Goal: Information Seeking & Learning: Find specific fact

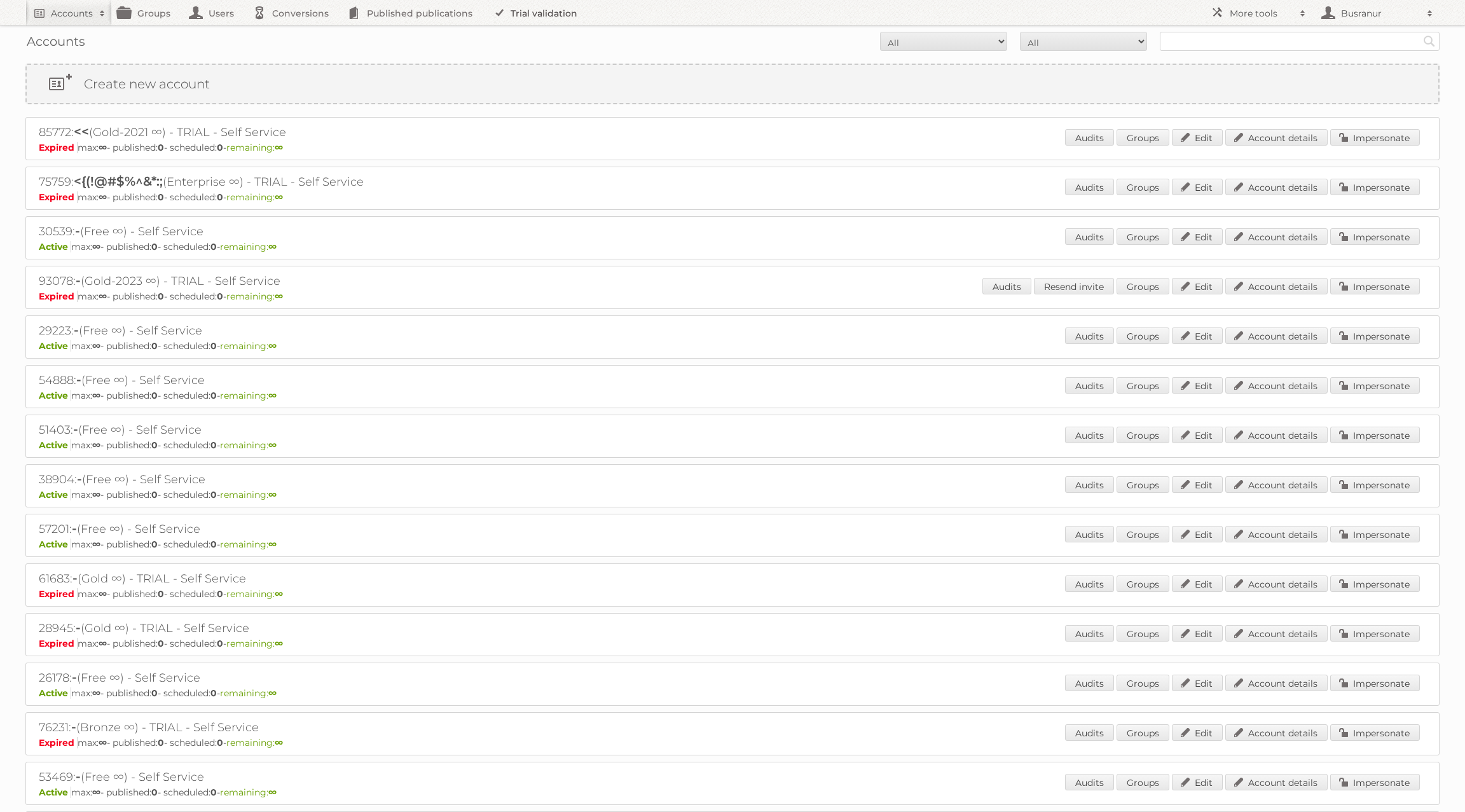
click at [512, 22] on link "Trial validation" at bounding box center [538, 13] width 105 height 25
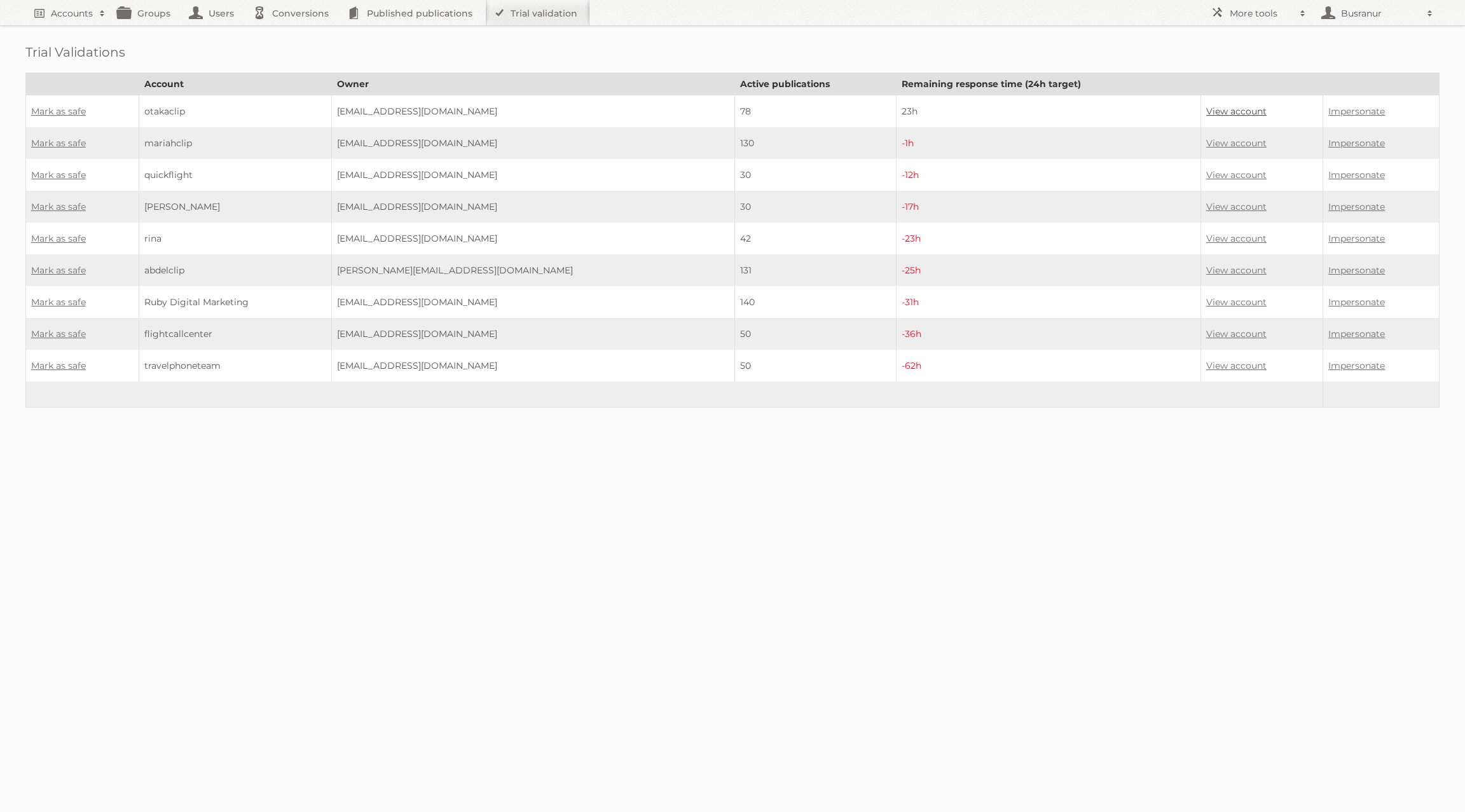
click at [1206, 109] on link "View account" at bounding box center [1236, 111] width 60 height 12
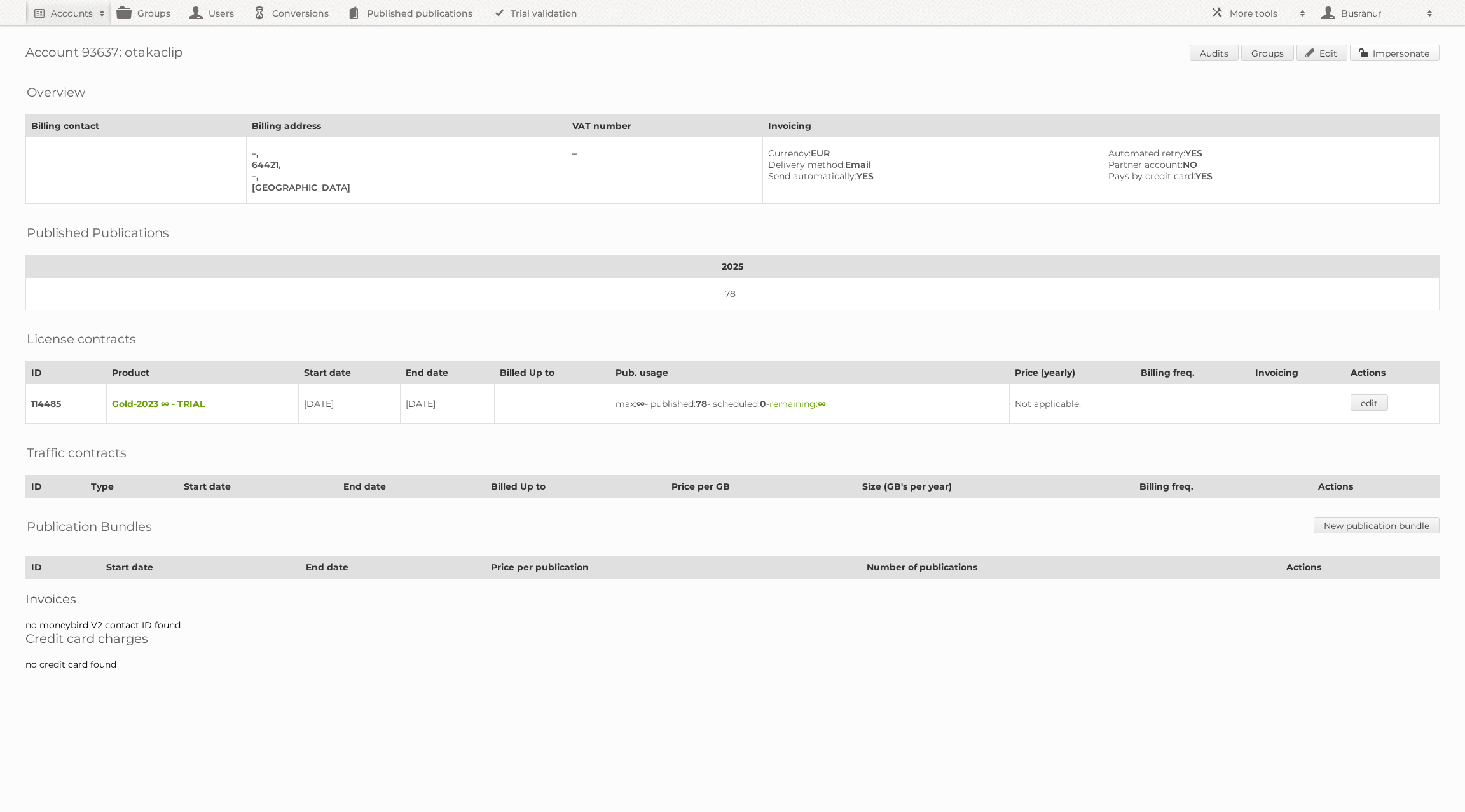
click at [1409, 52] on link "Impersonate" at bounding box center [1394, 52] width 90 height 16
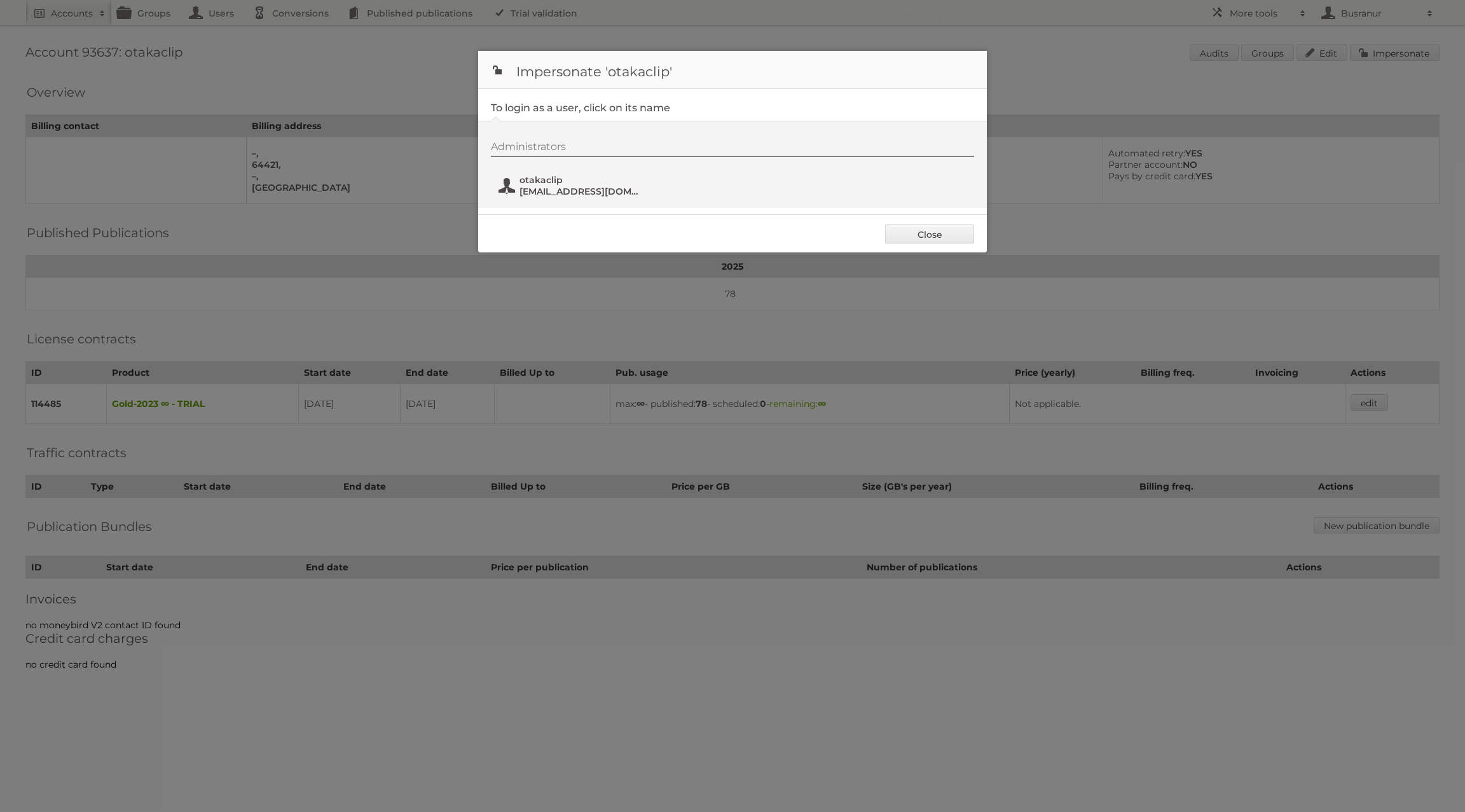
click at [569, 186] on span "[EMAIL_ADDRESS][DOMAIN_NAME]" at bounding box center [580, 192] width 123 height 12
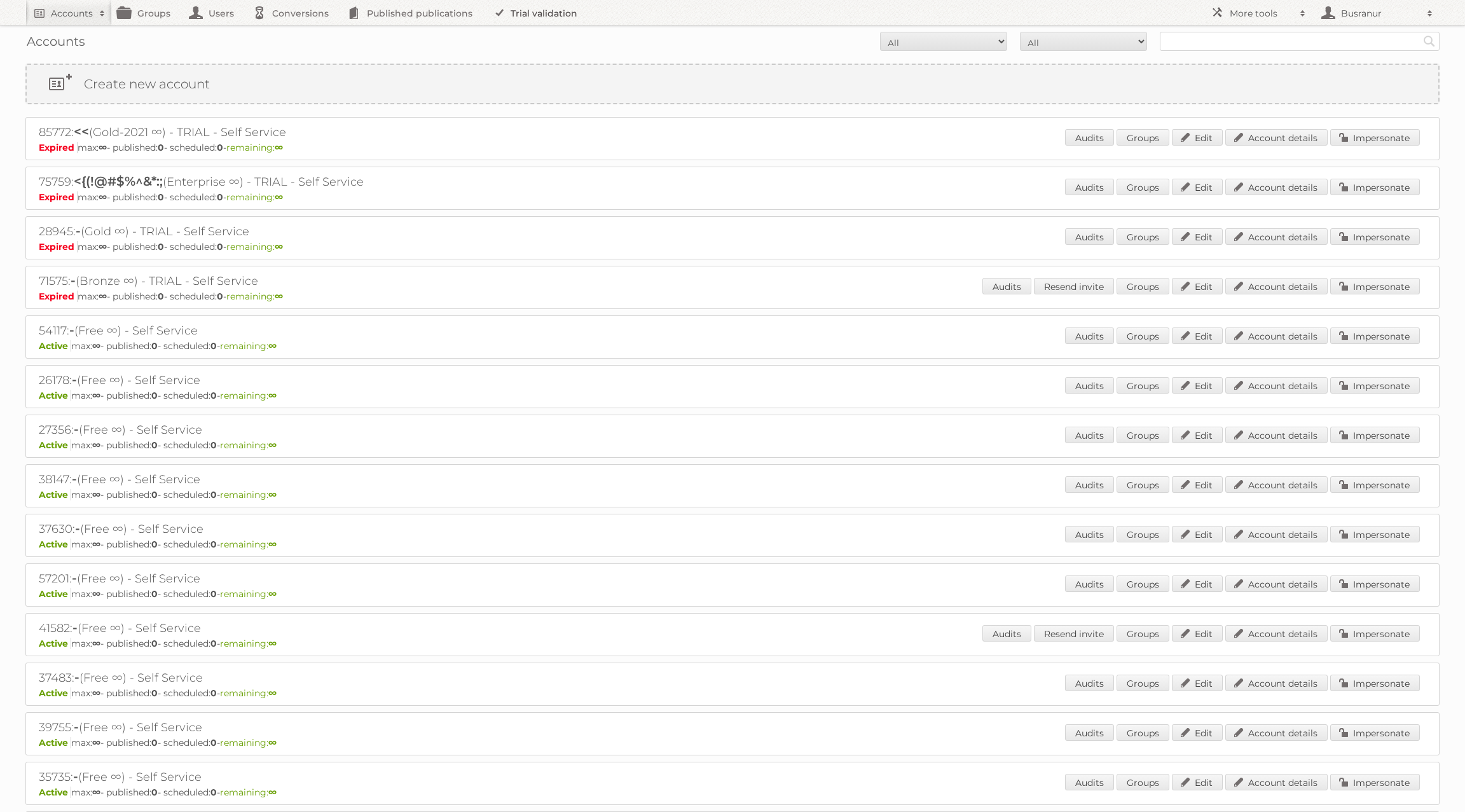
click at [508, 17] on link "Trial validation" at bounding box center [538, 13] width 105 height 25
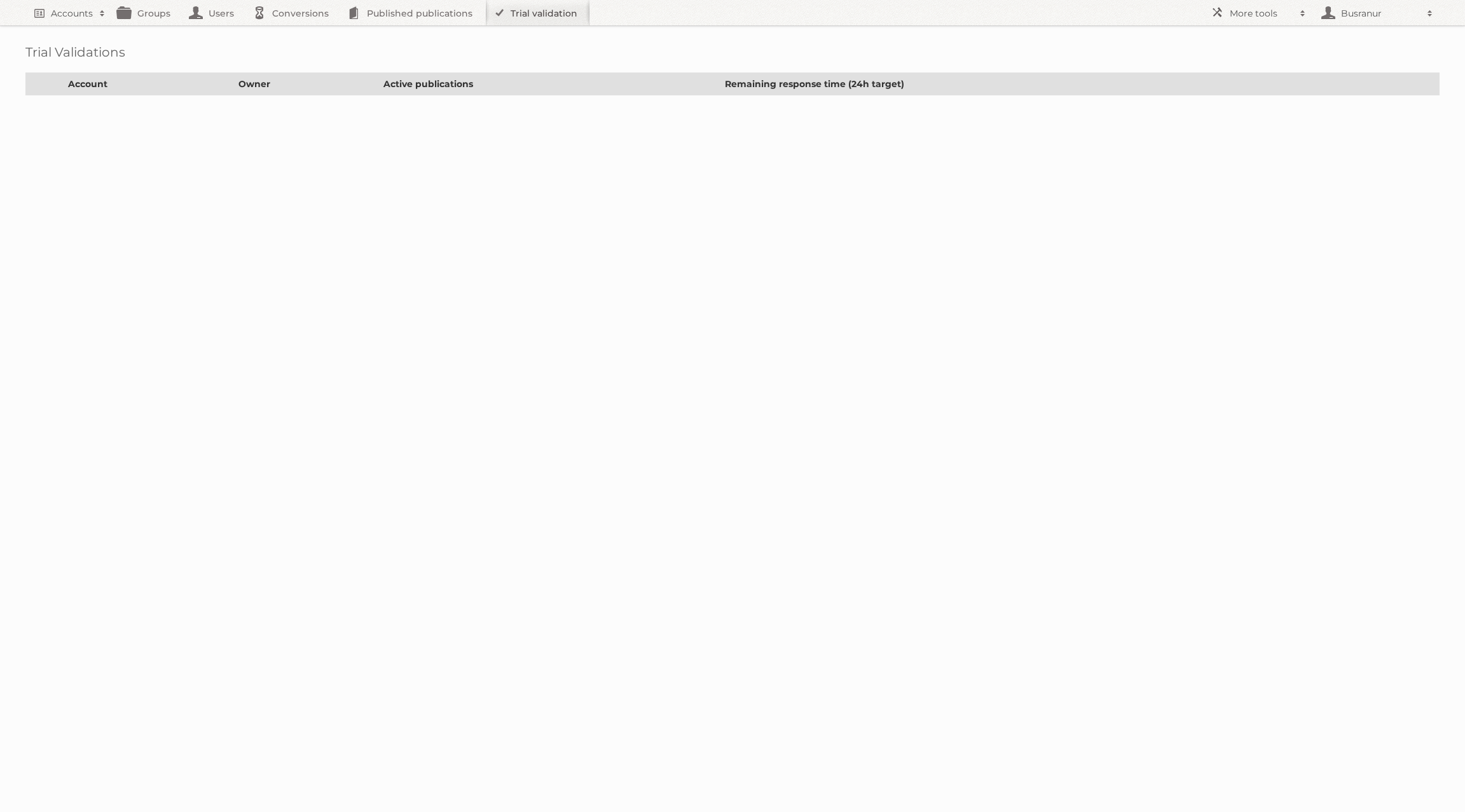
click at [556, 17] on link "Trial validation" at bounding box center [538, 13] width 105 height 25
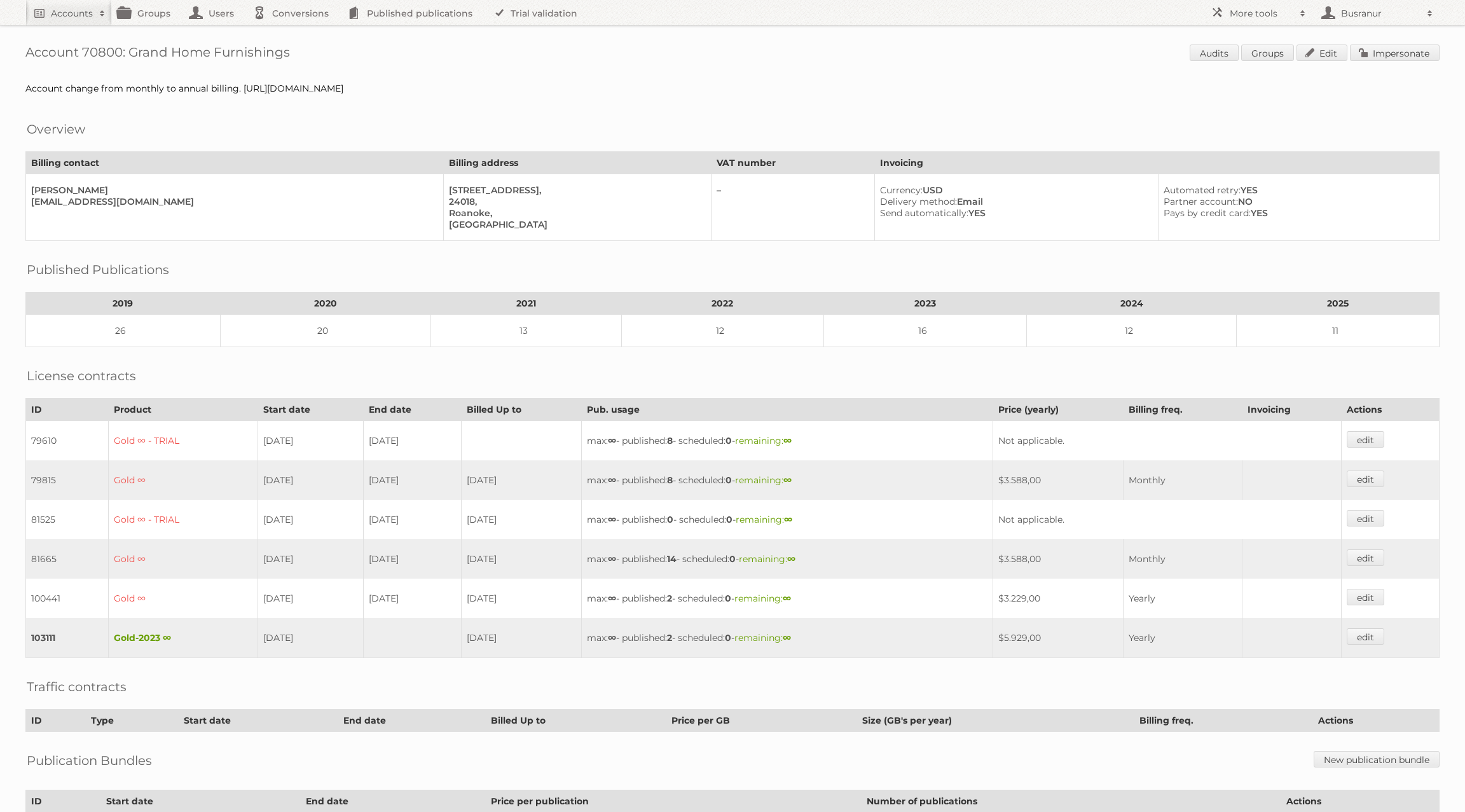
scroll to position [109, 0]
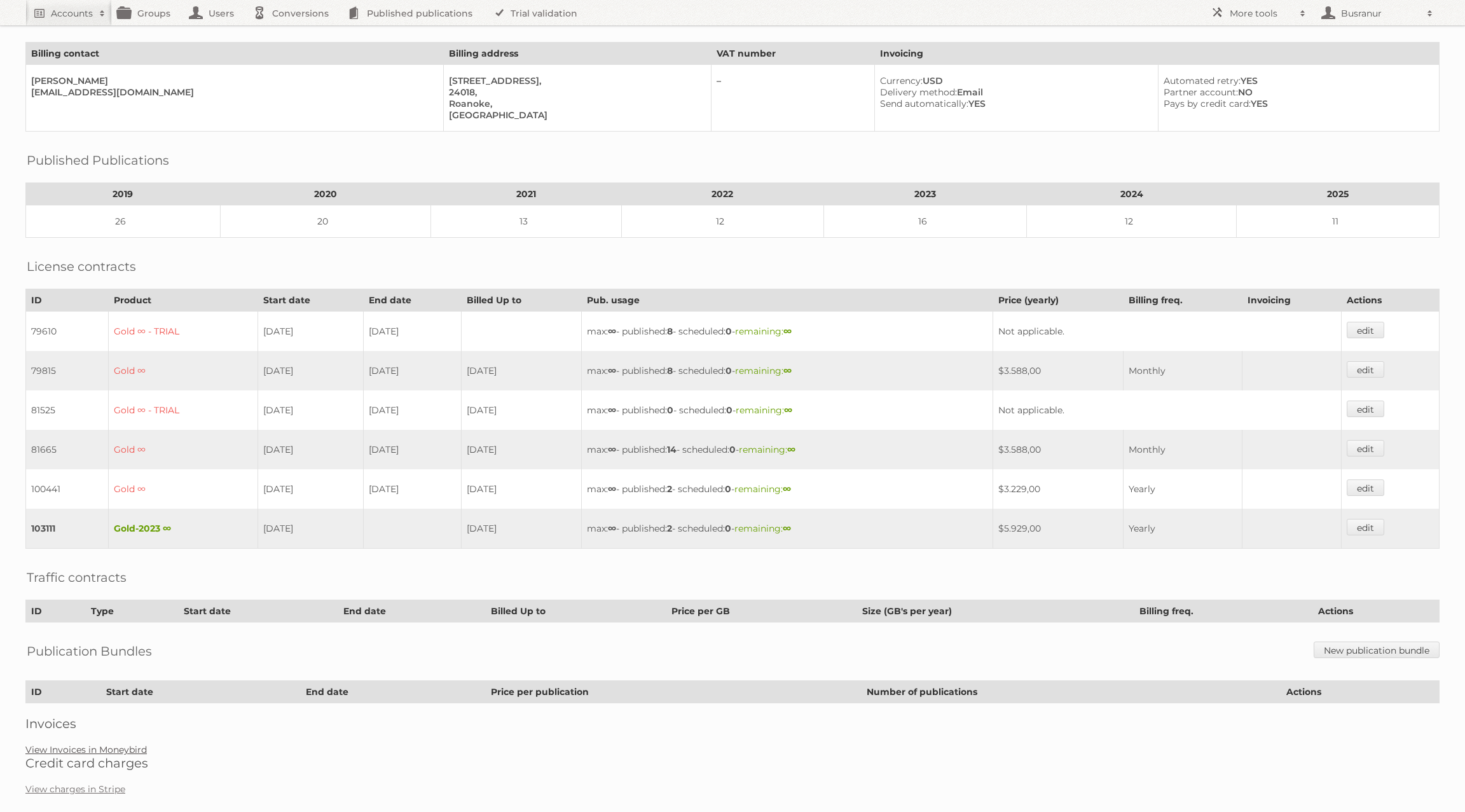
click at [107, 744] on link "View Invoices in Moneybird" at bounding box center [85, 750] width 121 height 12
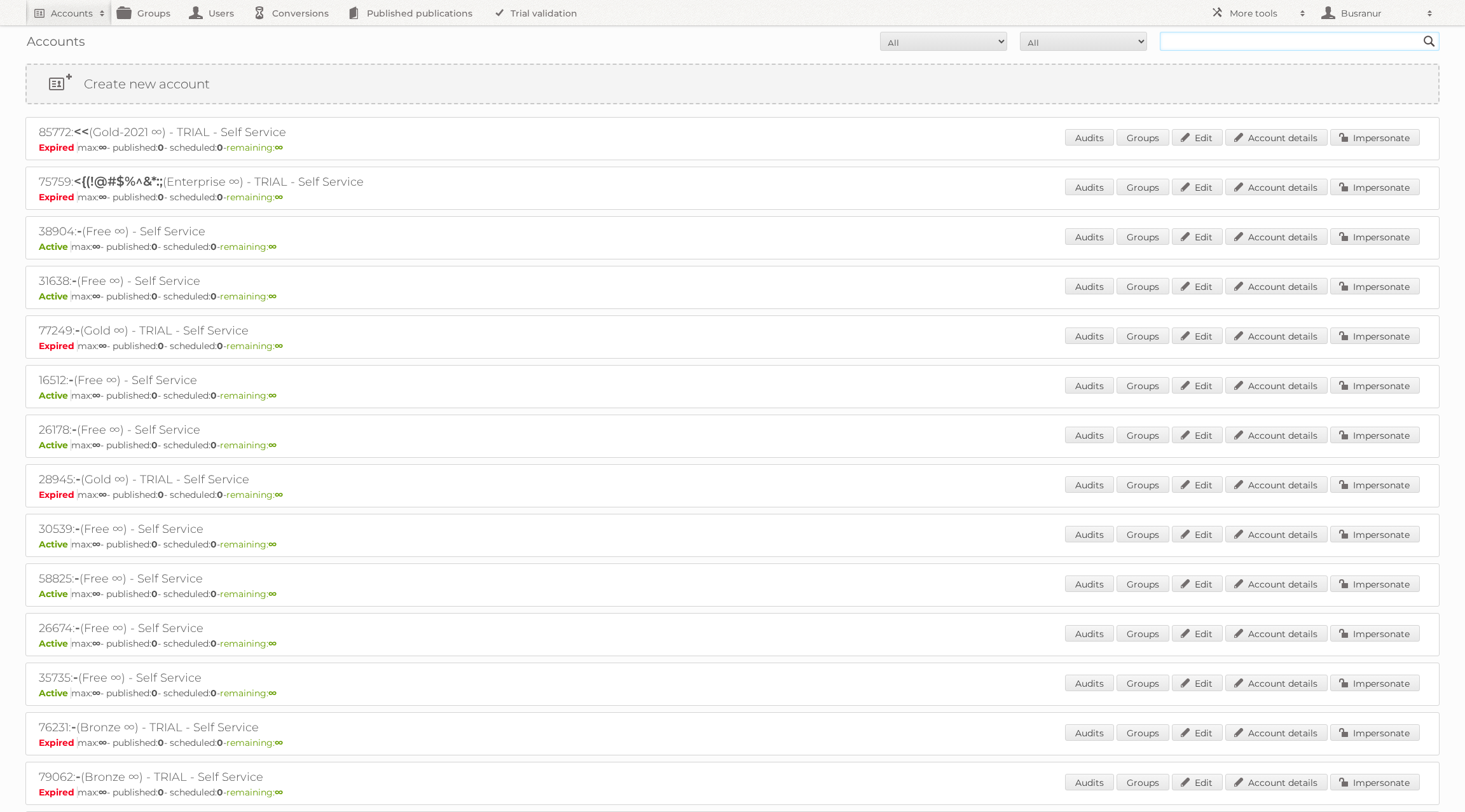
click at [1268, 38] on input "text" at bounding box center [1299, 42] width 280 height 19
paste input "l.psheperkevich@metro-cc.ru"
type input "l.psheperkevich@metro-cc.ru"
click at [1420, 32] on input "Search" at bounding box center [1430, 42] width 19 height 19
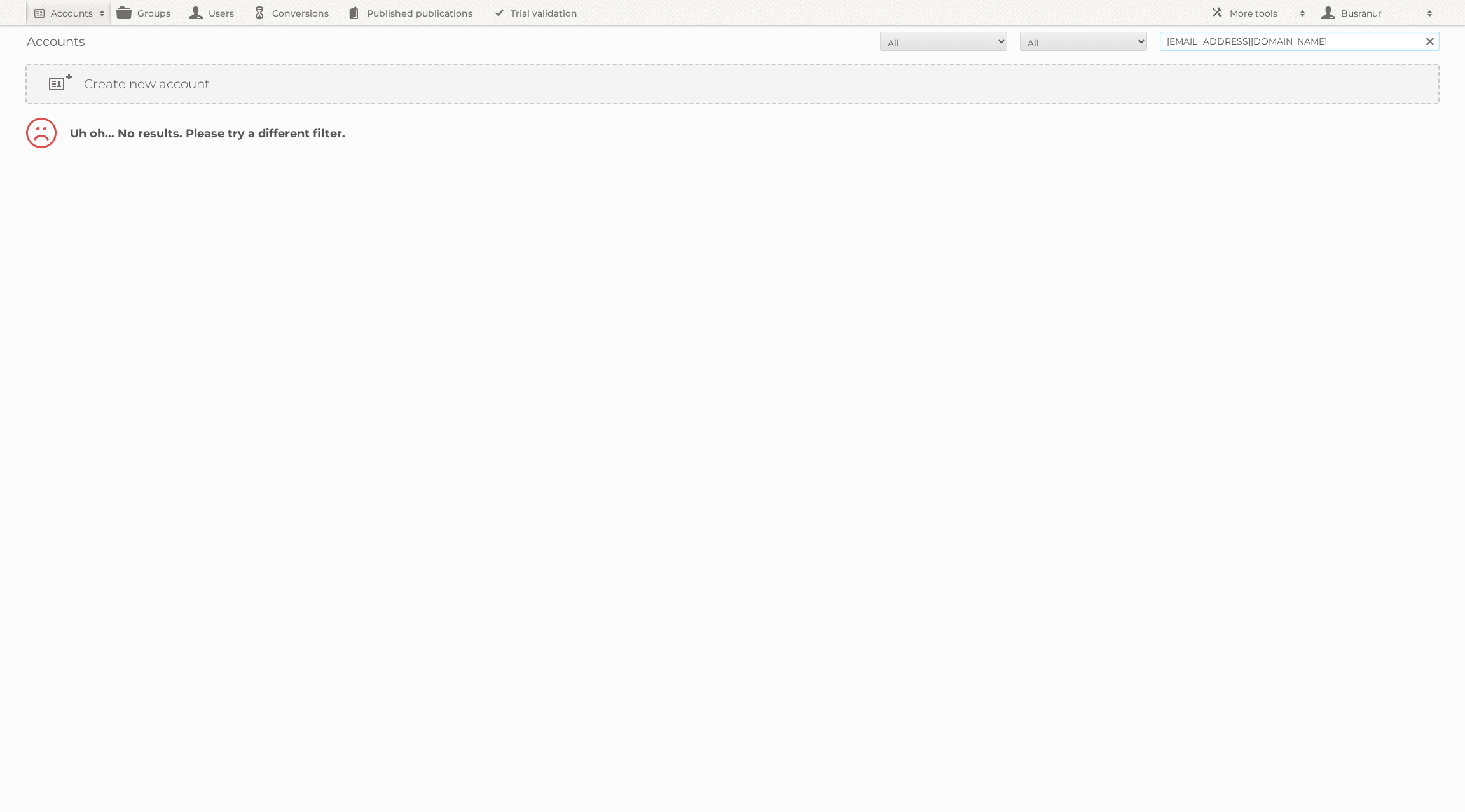
click at [1236, 43] on input "l.psheperkevich@metro-cc.ru" at bounding box center [1299, 42] width 280 height 19
type input "@[DOMAIN_NAME]"
click at [1420, 32] on input "Search" at bounding box center [1430, 42] width 19 height 19
